Goal: Information Seeking & Learning: Learn about a topic

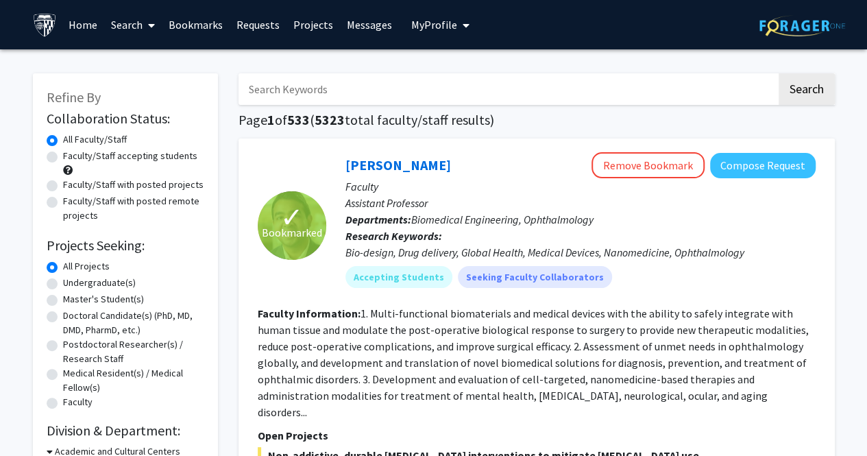
click at [323, 92] on input "Search Keywords" at bounding box center [508, 89] width 538 height 32
click at [779, 73] on button "Search" at bounding box center [807, 89] width 56 height 32
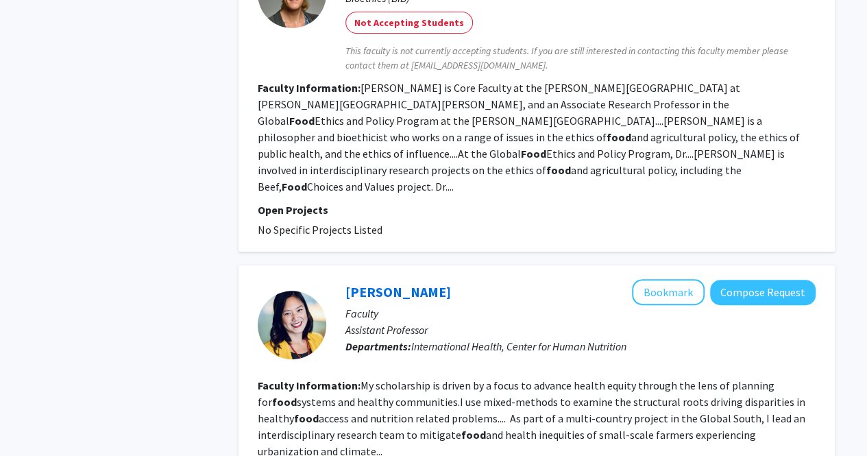
scroll to position [2792, 0]
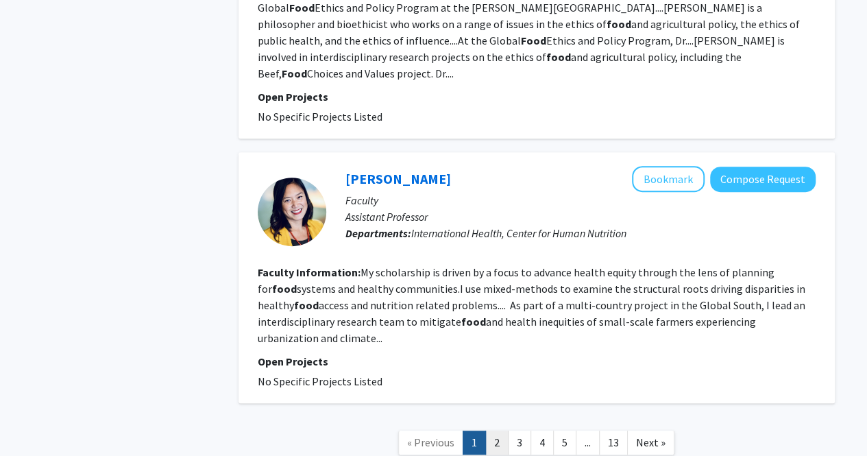
click at [498, 430] on link "2" at bounding box center [496, 442] width 23 height 24
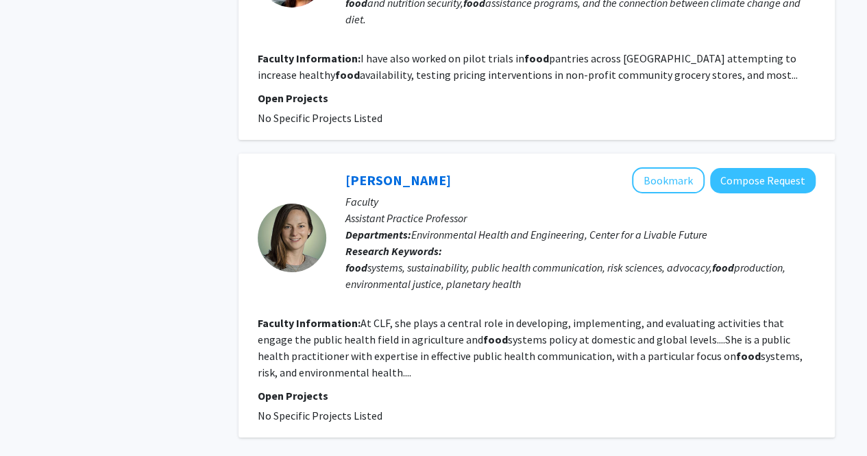
scroll to position [2521, 0]
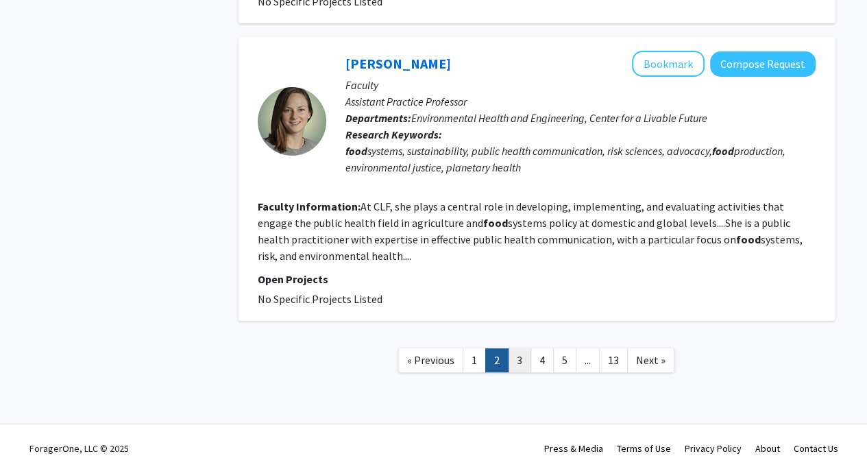
click at [519, 348] on link "3" at bounding box center [519, 360] width 23 height 24
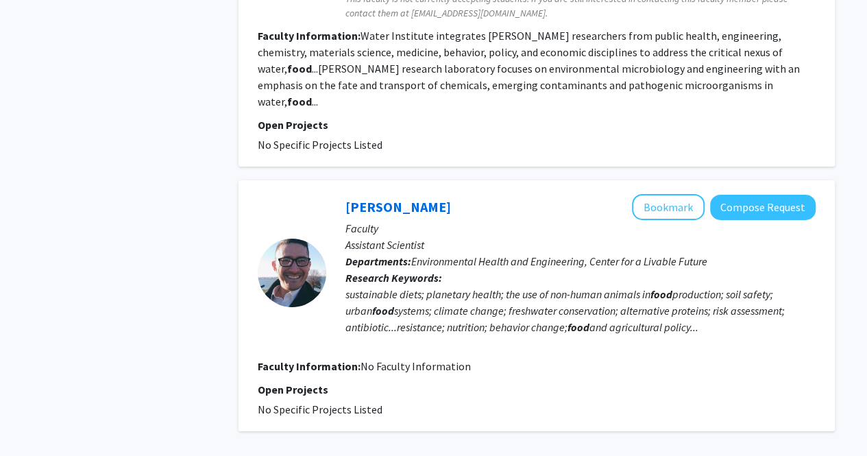
scroll to position [2315, 0]
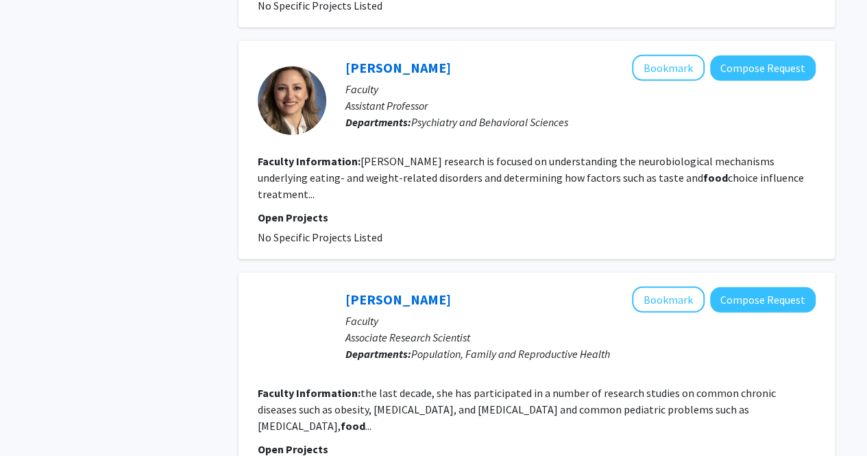
scroll to position [2088, 0]
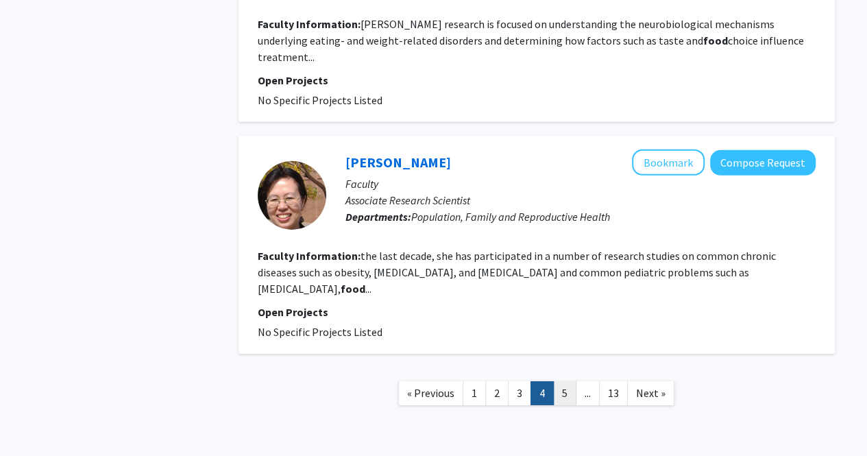
click at [557, 381] on link "5" at bounding box center [564, 393] width 23 height 24
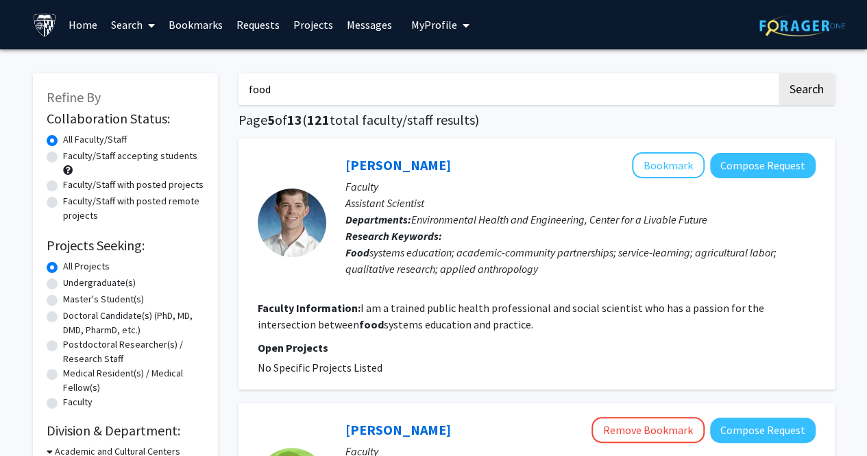
click at [422, 104] on input "food" at bounding box center [508, 89] width 538 height 32
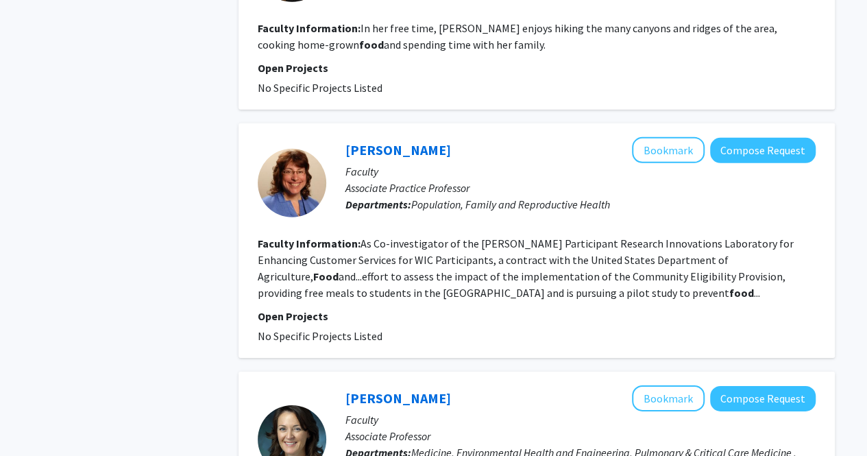
scroll to position [2181, 0]
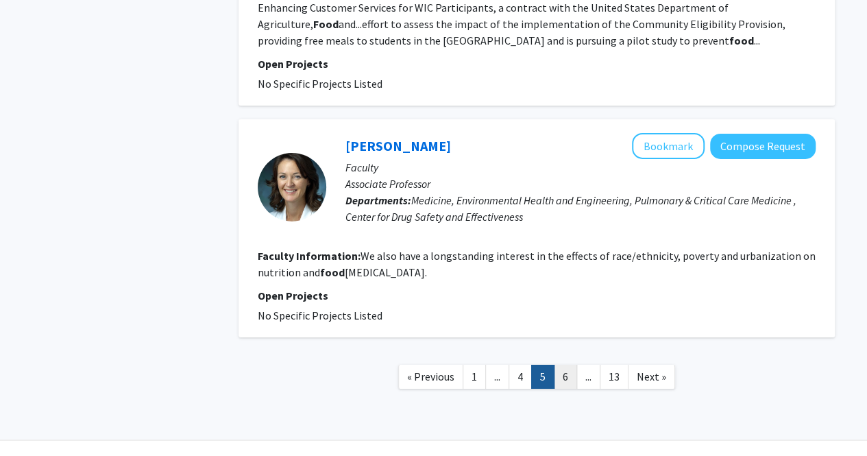
click at [569, 365] on link "6" at bounding box center [565, 377] width 23 height 24
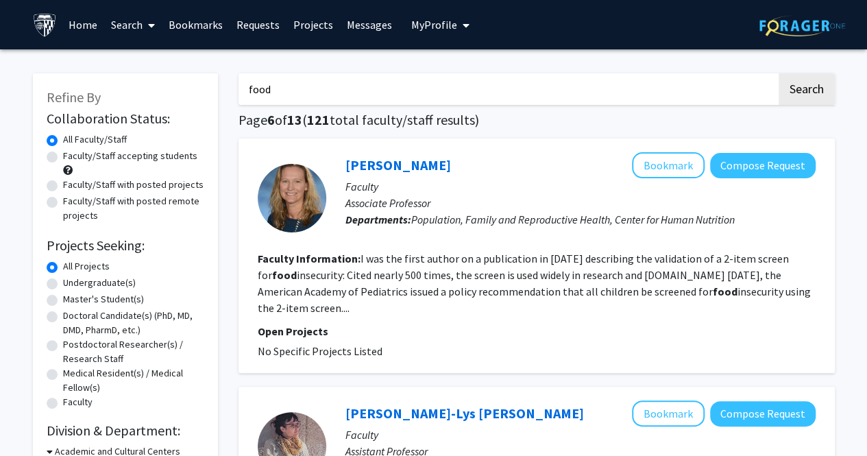
click at [380, 77] on input "food" at bounding box center [508, 89] width 538 height 32
type input "food ethics"
click at [779, 73] on button "Search" at bounding box center [807, 89] width 56 height 32
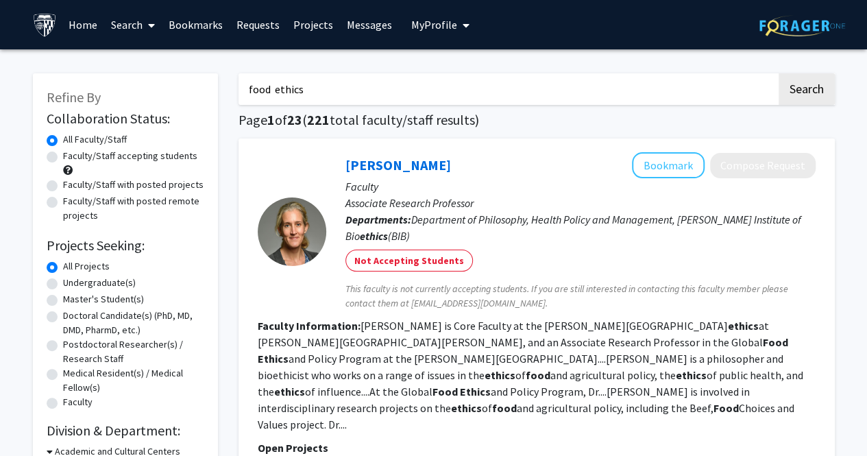
drag, startPoint x: 404, startPoint y: 99, endPoint x: 215, endPoint y: 73, distance: 191.6
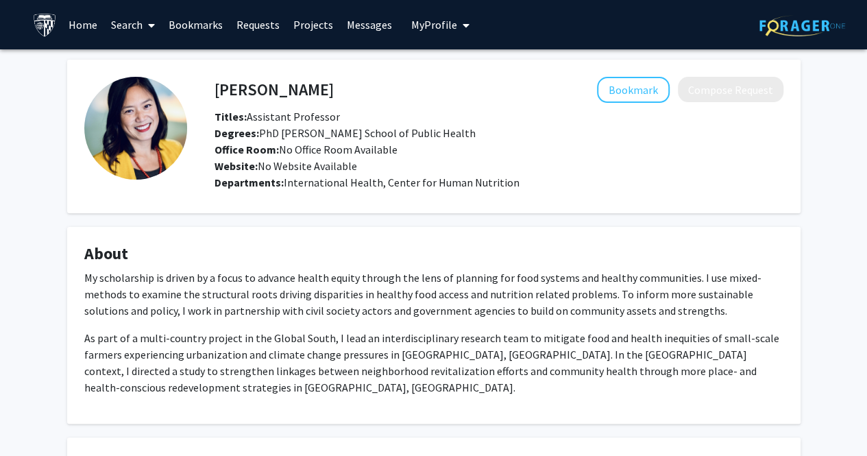
click at [126, 32] on link "Search" at bounding box center [133, 25] width 58 height 48
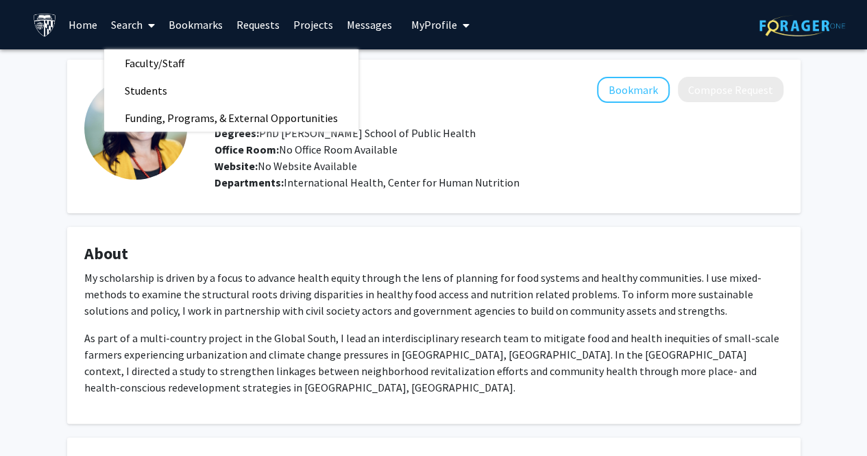
click at [54, 121] on div "Yeeli Mui Bookmark Compose Request Titles: Assistant Professor Degrees: PhD Joh…" at bounding box center [433, 309] width 867 height 520
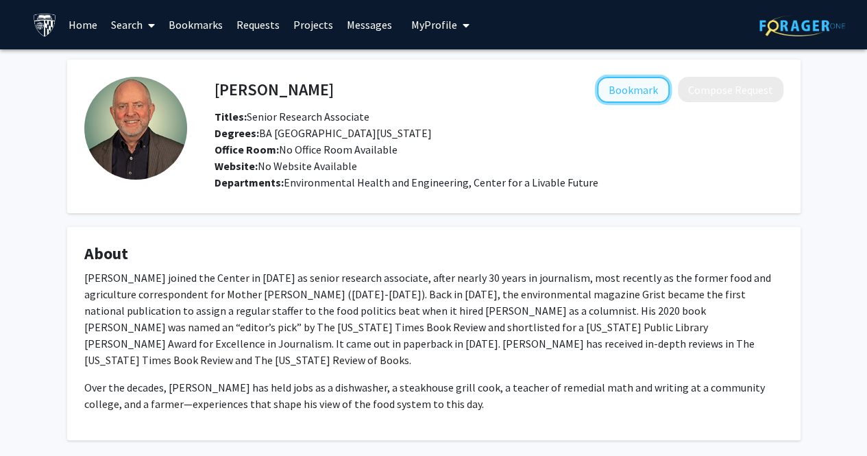
click at [622, 93] on button "Bookmark" at bounding box center [633, 90] width 73 height 26
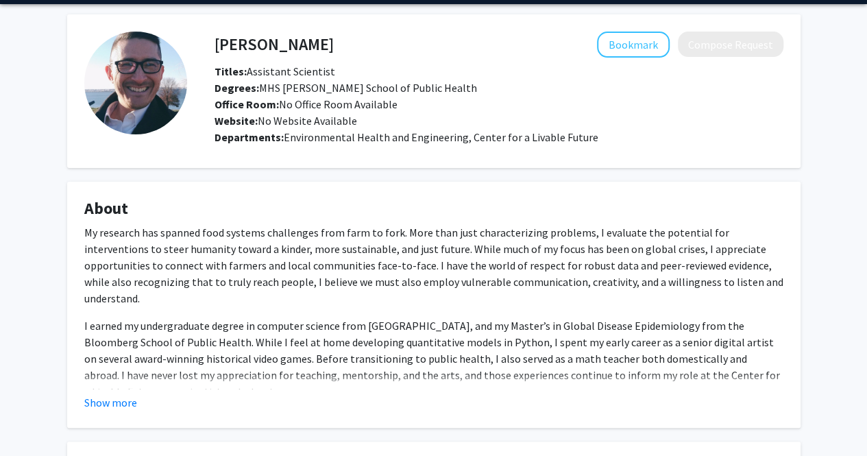
scroll to position [46, 0]
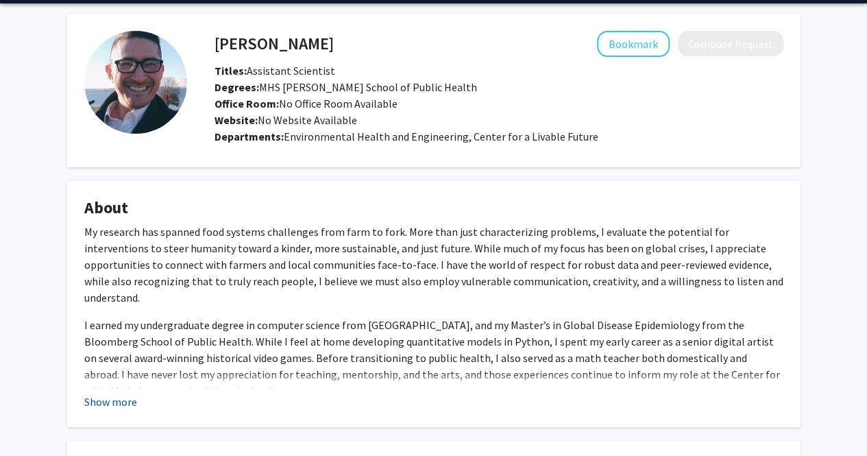
click at [123, 395] on button "Show more" at bounding box center [110, 401] width 53 height 16
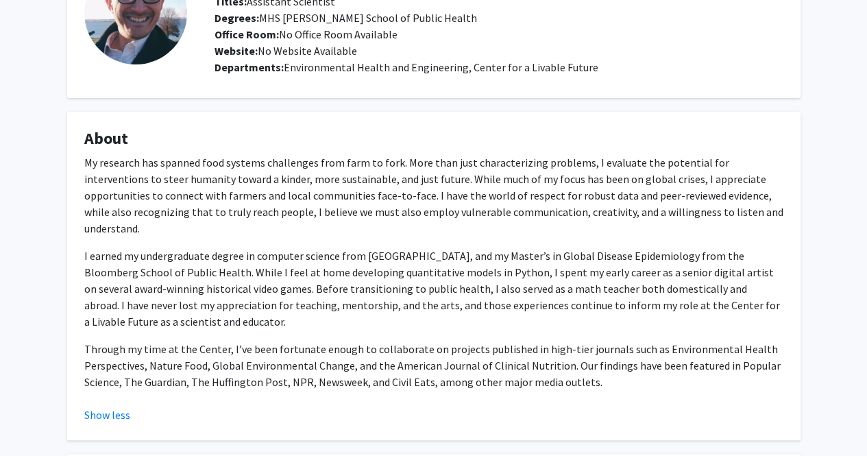
scroll to position [0, 0]
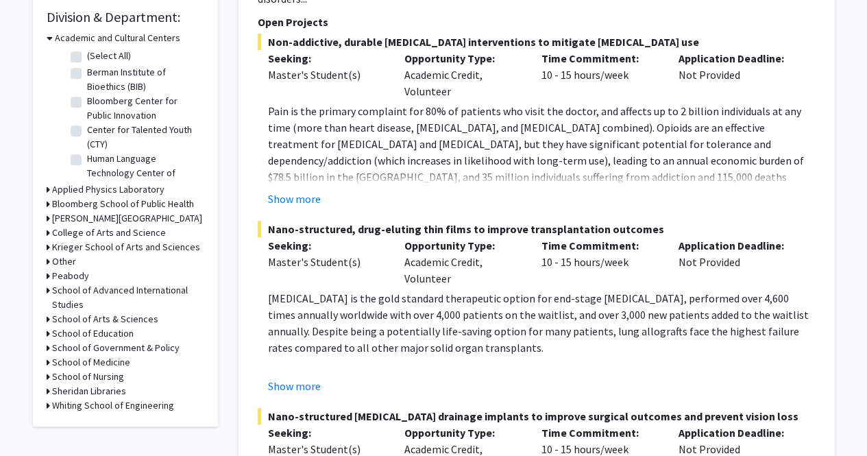
click at [103, 247] on h3 "Krieger School of Arts and Sciences" at bounding box center [126, 247] width 148 height 14
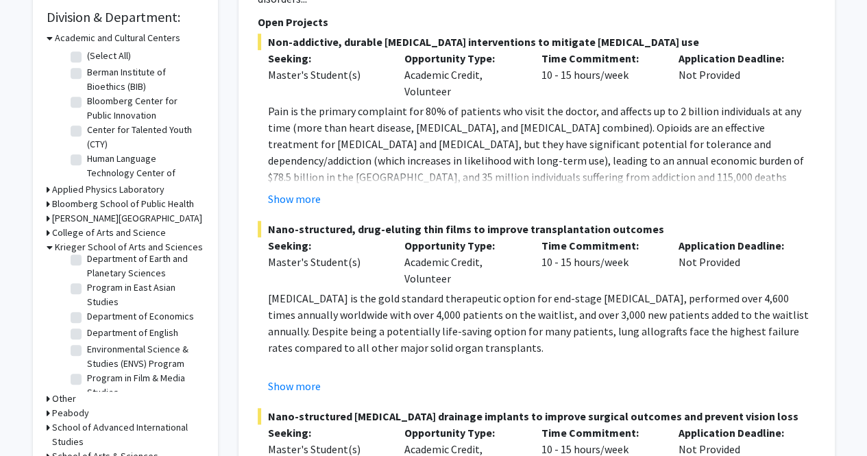
scroll to position [419, 0]
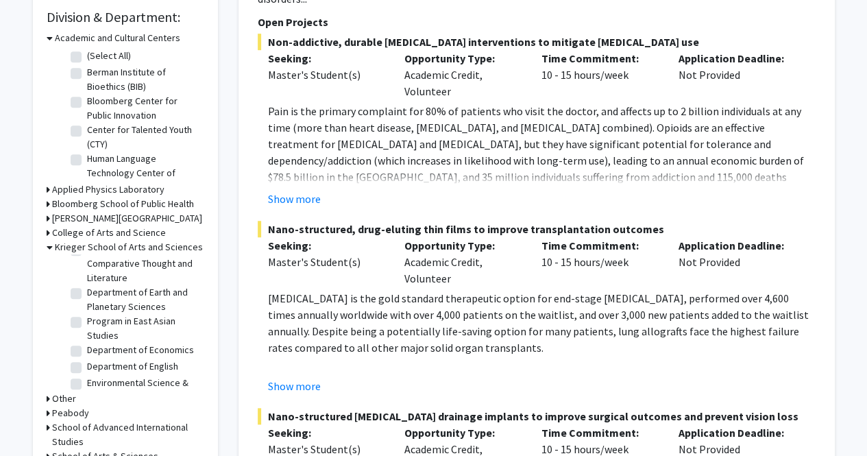
click at [110, 283] on label "Department of Comparative Thought and Literature" at bounding box center [144, 263] width 114 height 43
click at [96, 251] on input "Department of Comparative Thought and Literature" at bounding box center [91, 246] width 9 height 9
checkbox input "true"
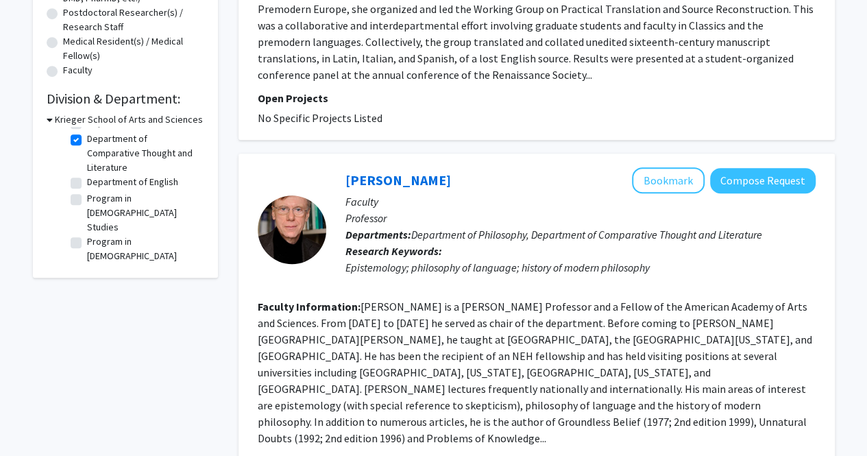
scroll to position [341, 0]
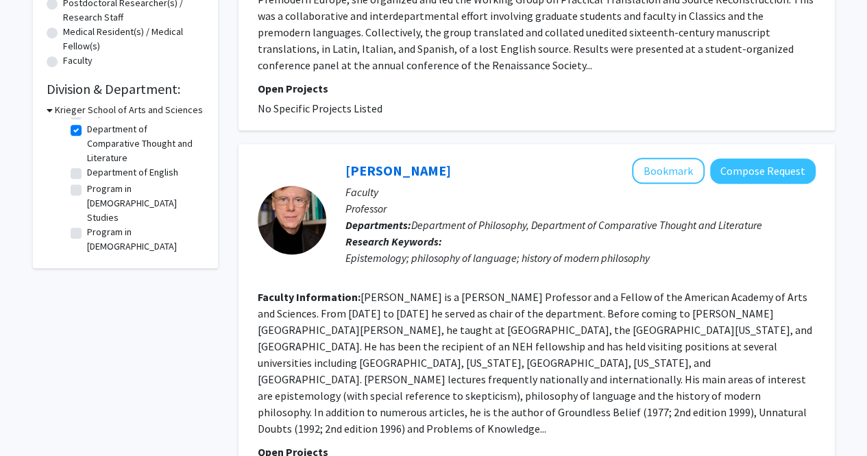
click at [87, 132] on label "Department of Comparative Thought and Literature" at bounding box center [144, 143] width 114 height 43
click at [87, 131] on input "Department of Comparative Thought and Literature" at bounding box center [91, 126] width 9 height 9
checkbox input "false"
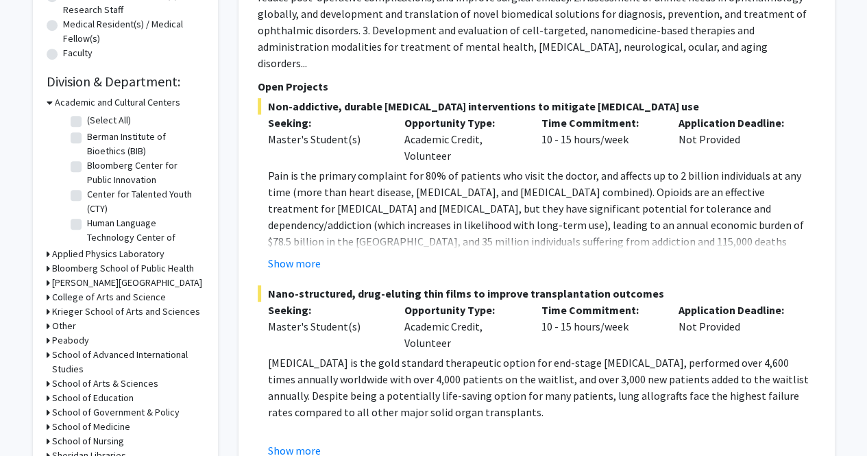
scroll to position [44, 0]
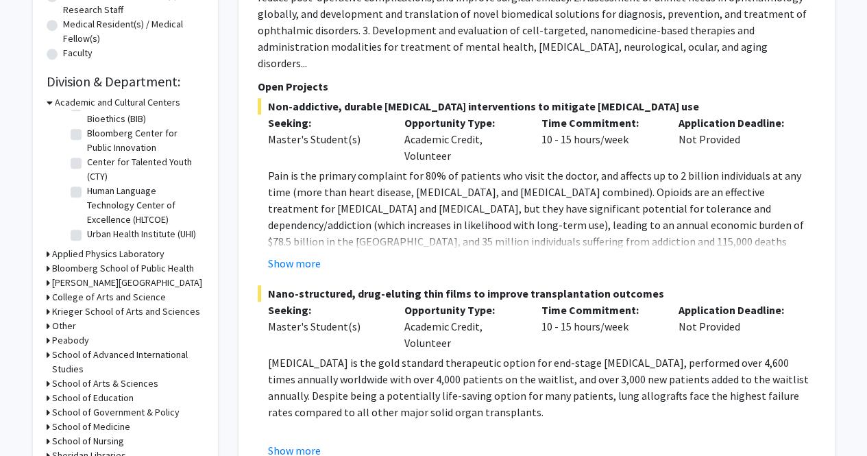
click at [78, 316] on h3 "Krieger School of Arts and Sciences" at bounding box center [126, 311] width 148 height 14
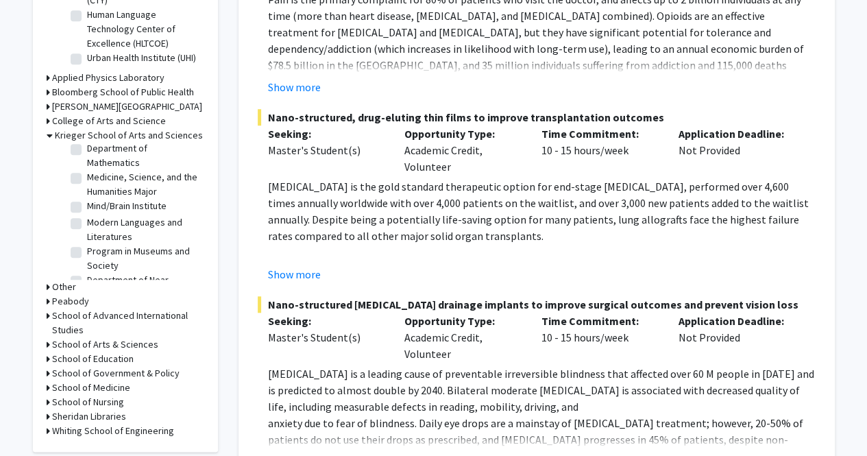
scroll to position [1091, 0]
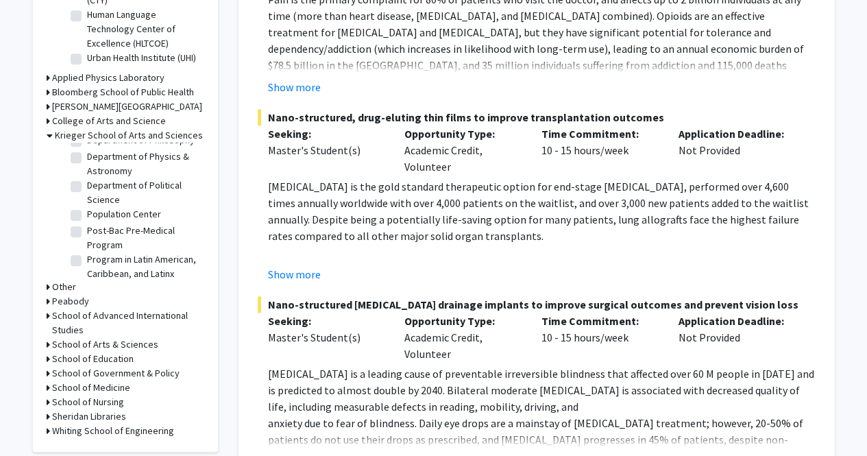
click at [122, 147] on label "Department of Philosophy" at bounding box center [141, 140] width 108 height 14
click at [96, 142] on input "Department of Philosophy" at bounding box center [91, 137] width 9 height 9
checkbox input "true"
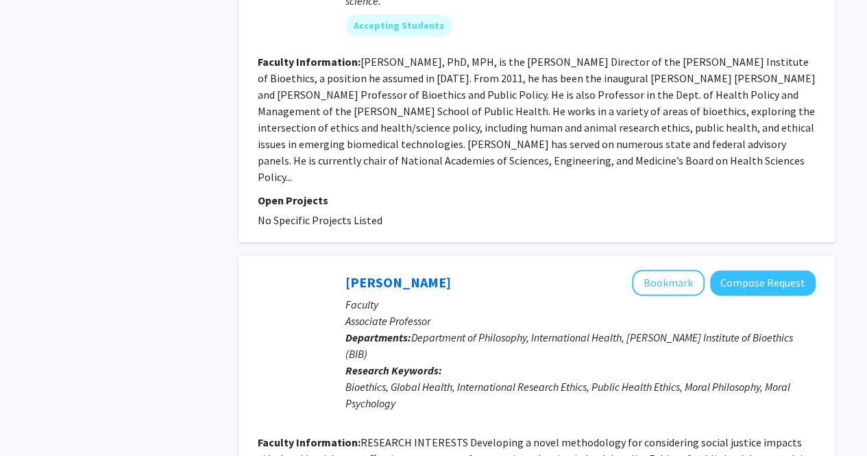
scroll to position [1136, 0]
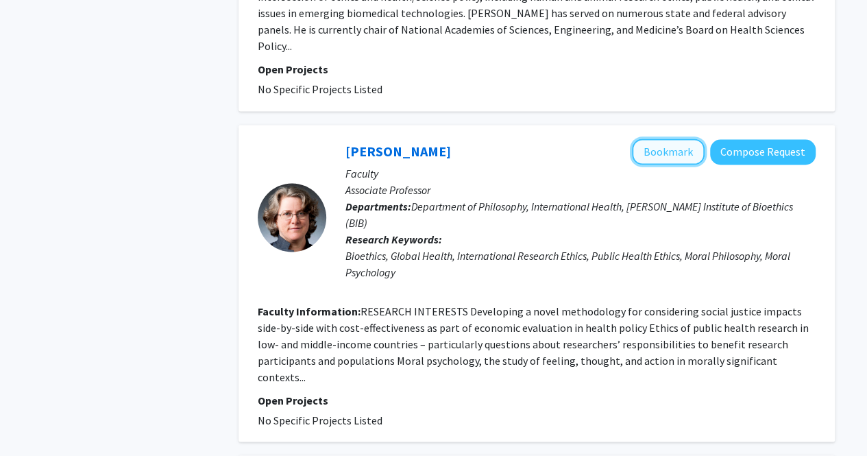
click at [650, 138] on button "Bookmark" at bounding box center [668, 151] width 73 height 26
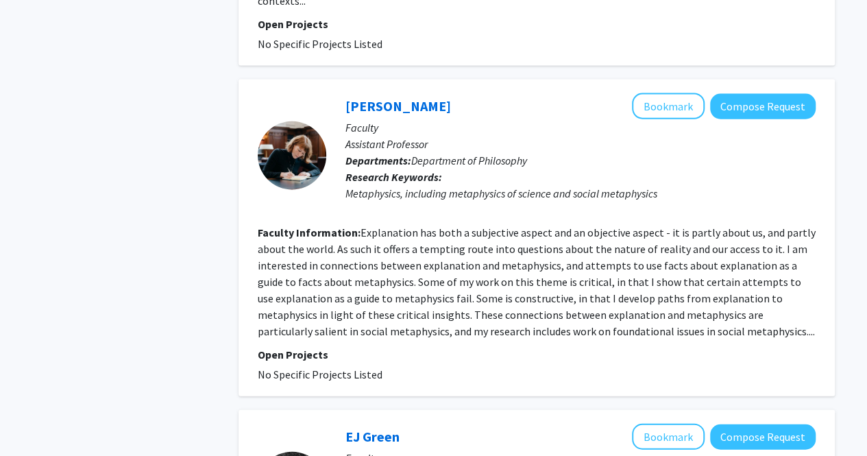
scroll to position [1511, 0]
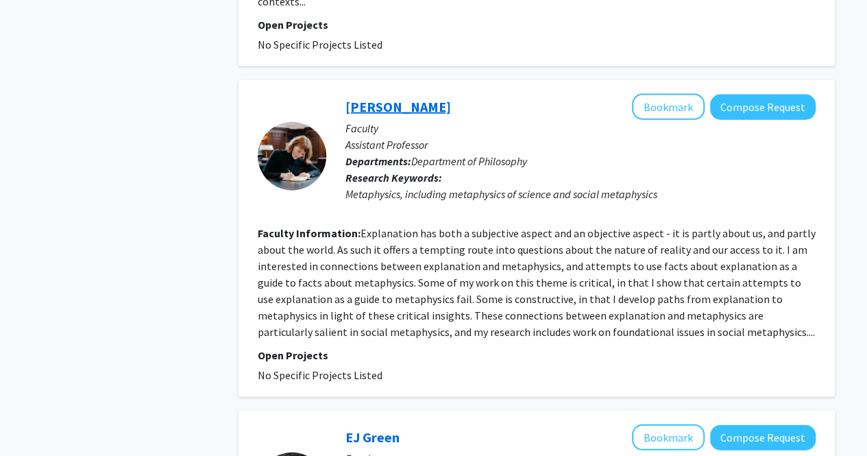
click at [396, 98] on link "[PERSON_NAME]" at bounding box center [398, 106] width 106 height 17
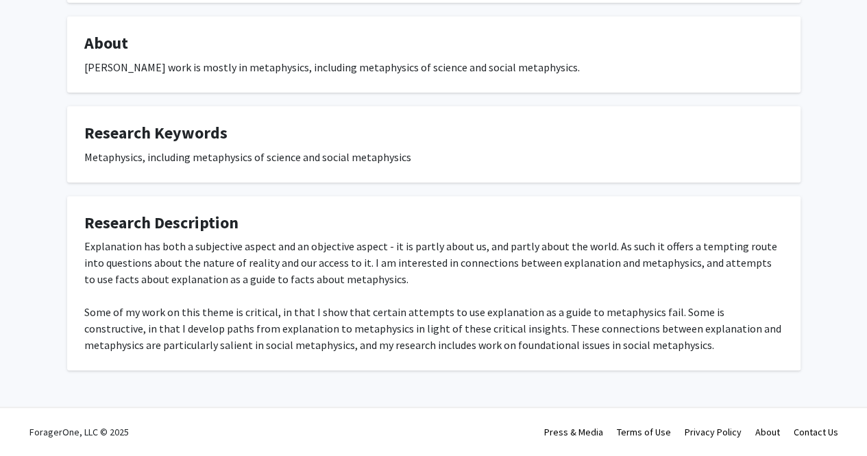
scroll to position [210, 0]
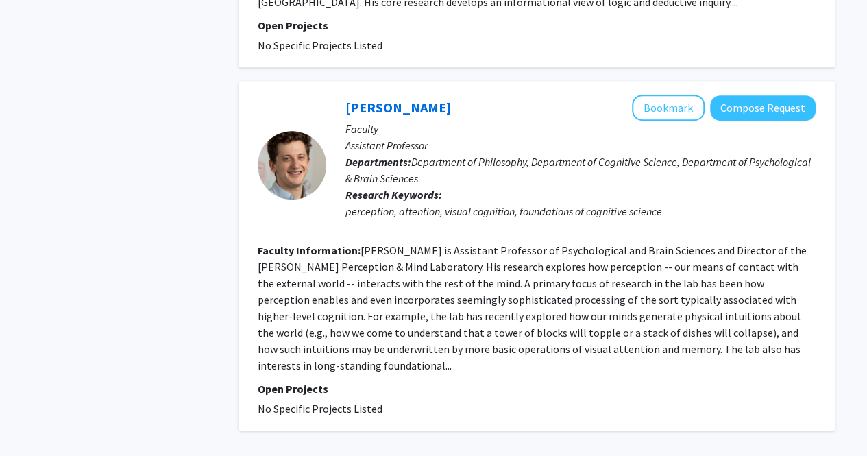
scroll to position [3026, 0]
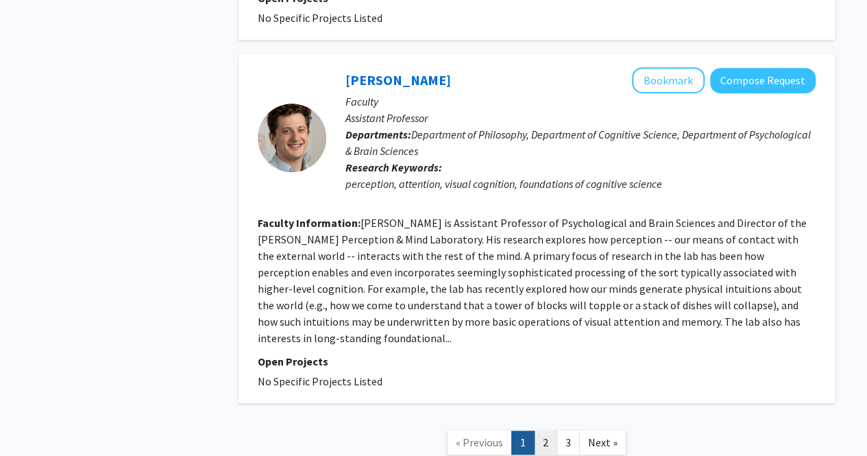
click at [545, 430] on link "2" at bounding box center [545, 442] width 23 height 24
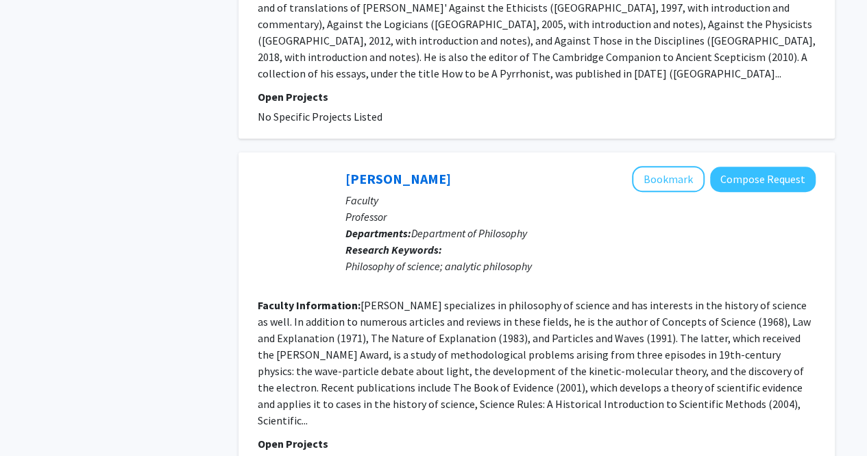
scroll to position [3041, 0]
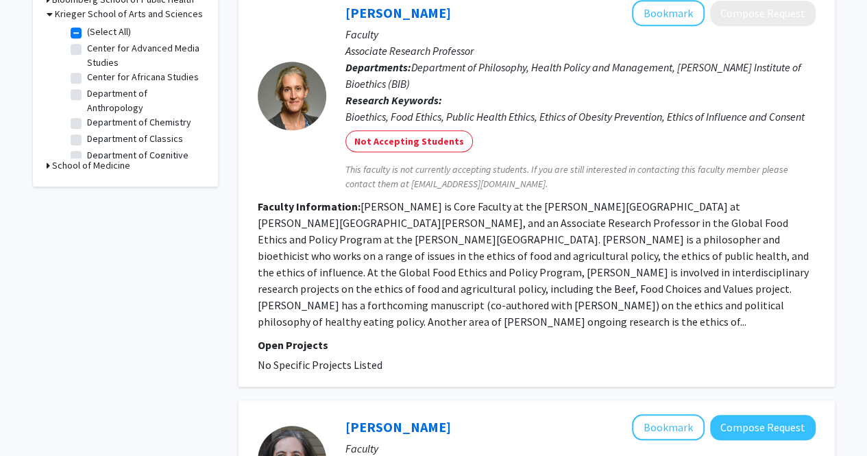
scroll to position [406, 0]
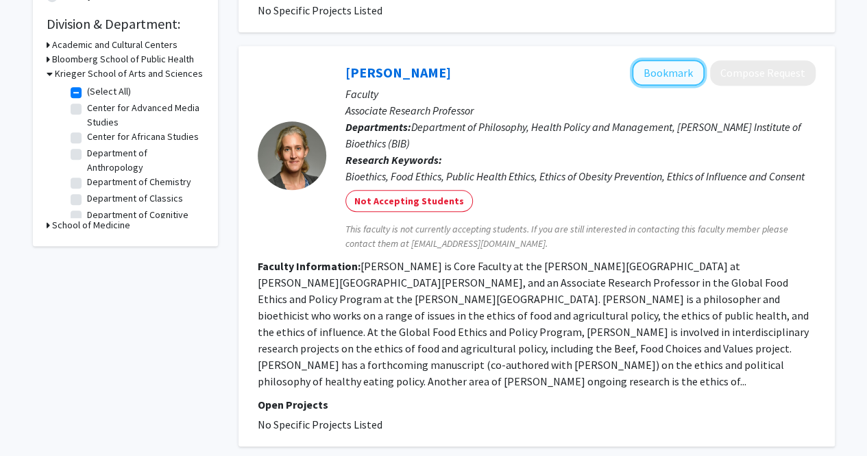
click at [662, 63] on button "Bookmark" at bounding box center [668, 73] width 73 height 26
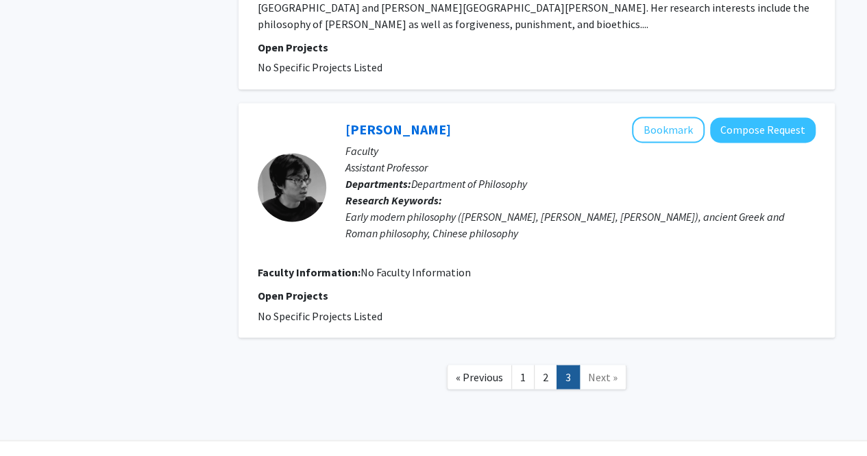
scroll to position [995, 0]
